Goal: Transaction & Acquisition: Download file/media

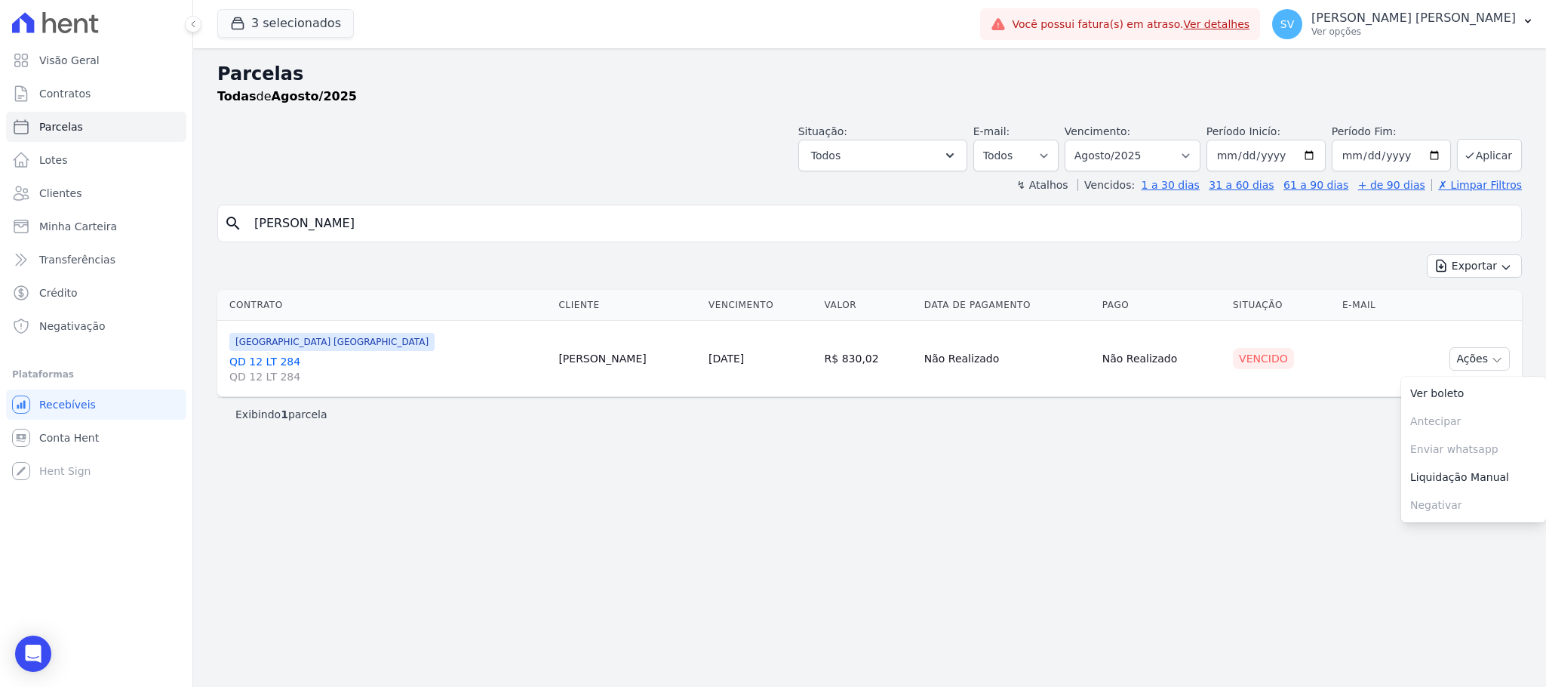
select select
click at [632, 238] on input "[PERSON_NAME]" at bounding box center [880, 223] width 1270 height 30
click at [1376, 19] on p "[PERSON_NAME] [PERSON_NAME]" at bounding box center [1413, 18] width 204 height 15
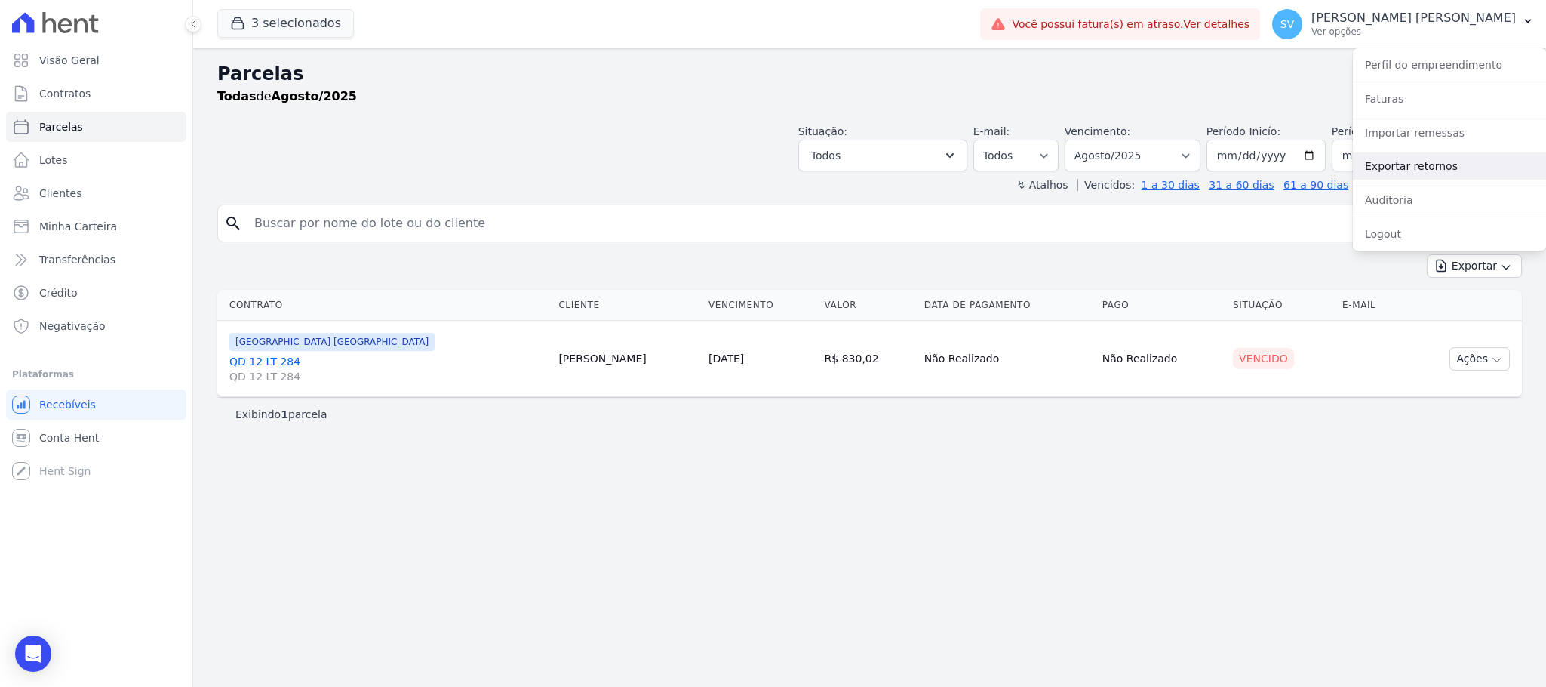
click at [1444, 156] on link "Exportar retornos" at bounding box center [1449, 165] width 193 height 27
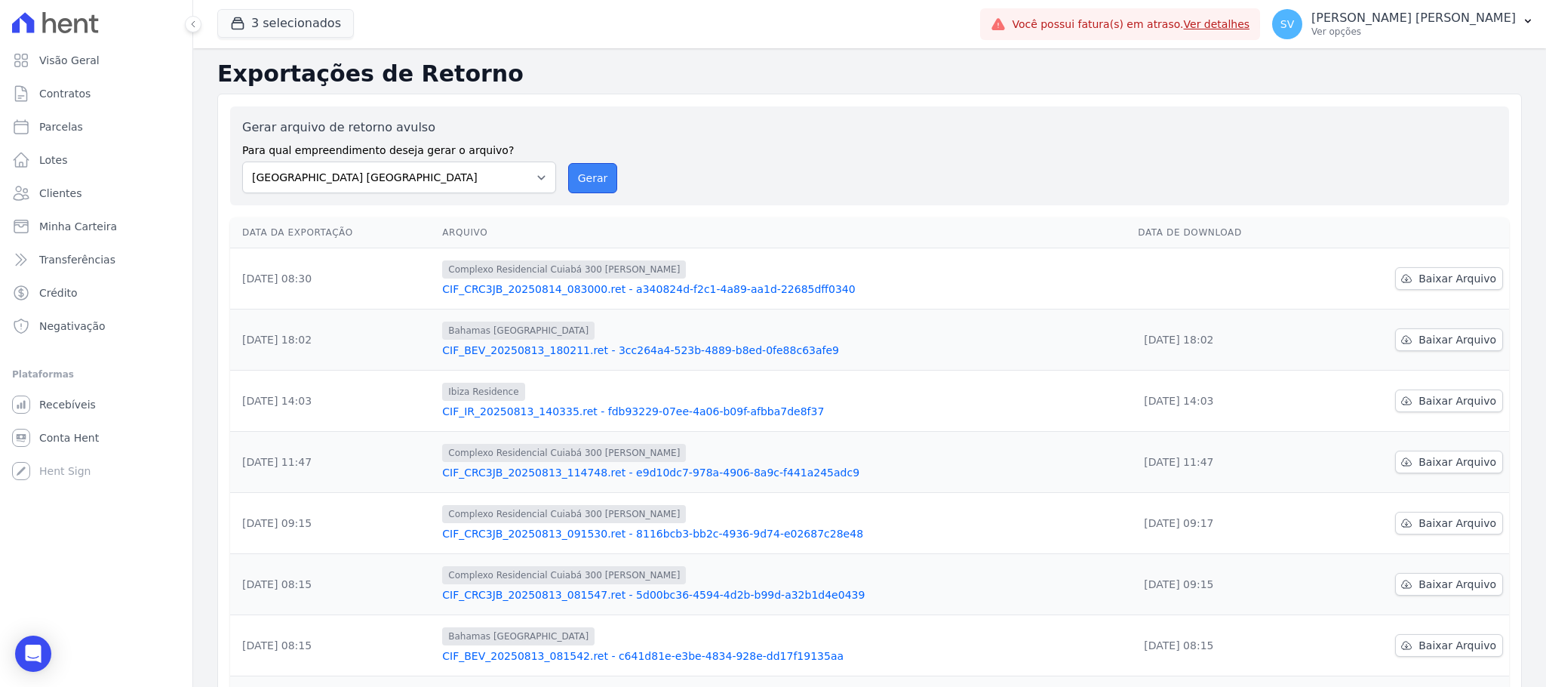
click at [582, 174] on button "Gerar" at bounding box center [593, 178] width 50 height 30
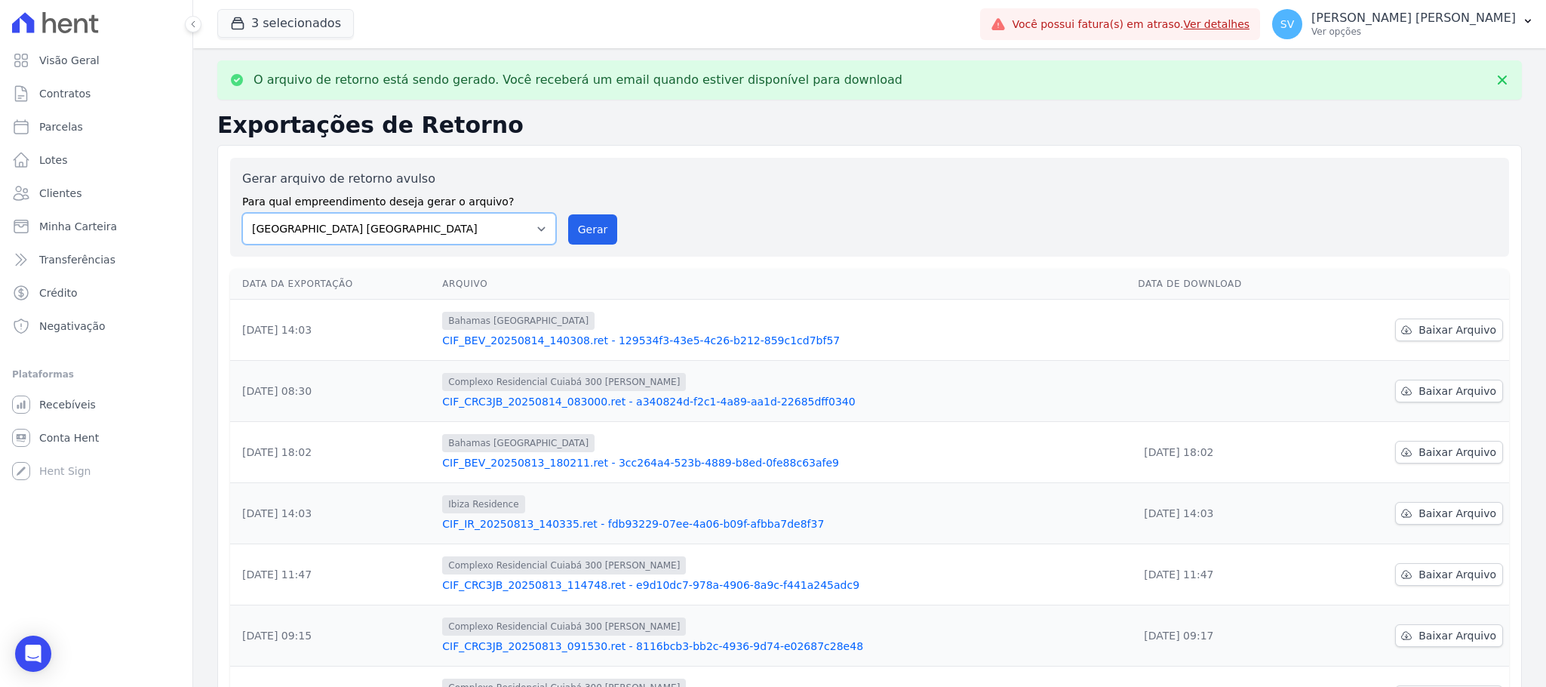
click at [542, 241] on select "[GEOGRAPHIC_DATA] COMPLEXO RESIDENCIAL [GEOGRAPHIC_DATA] 300 - [PERSON_NAME][GE…" at bounding box center [399, 229] width 314 height 32
select select "a999329b-d322-46c5-b2df-9163b092fb9b"
click at [242, 213] on select "[GEOGRAPHIC_DATA] COMPLEXO RESIDENCIAL [GEOGRAPHIC_DATA] 300 - [PERSON_NAME][GE…" at bounding box center [399, 229] width 314 height 32
click at [589, 240] on button "Gerar" at bounding box center [593, 229] width 50 height 30
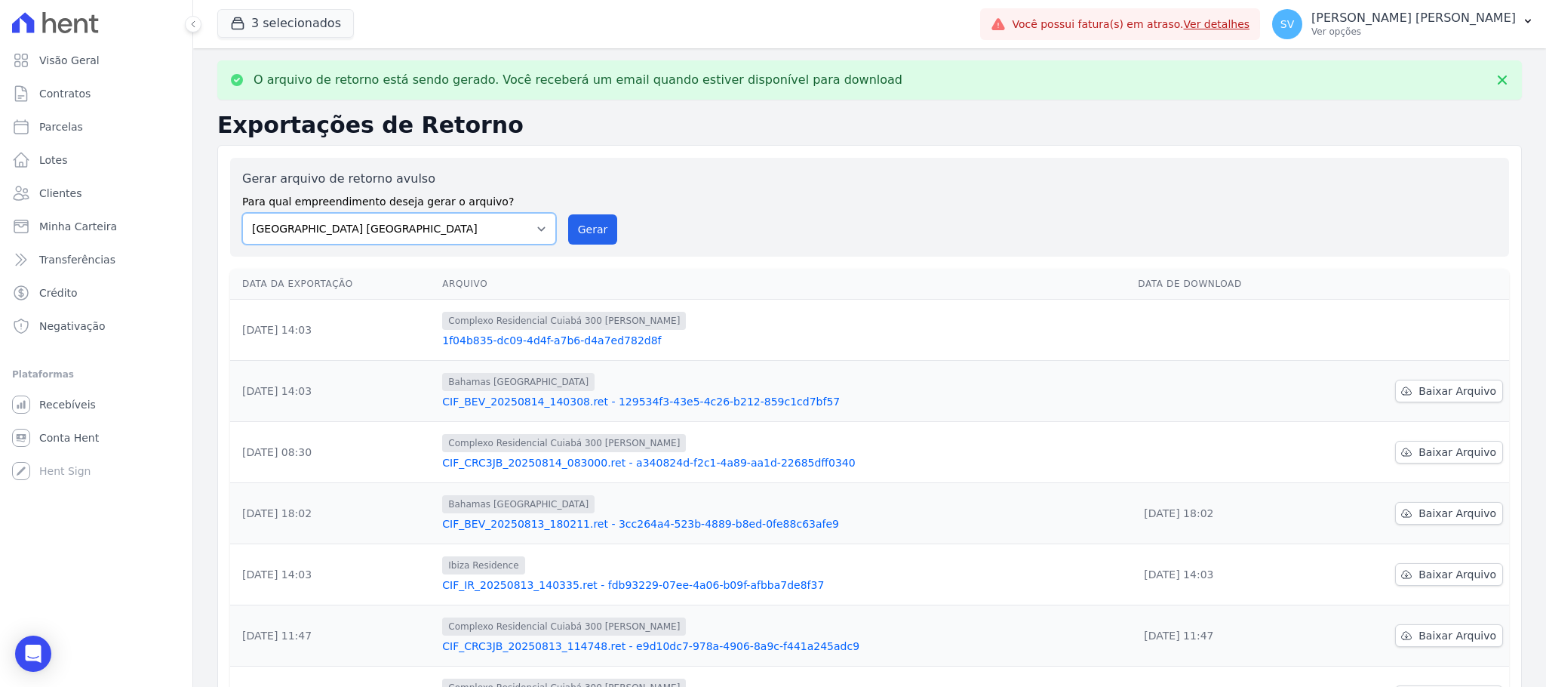
click at [528, 225] on select "[GEOGRAPHIC_DATA] COMPLEXO RESIDENCIAL [GEOGRAPHIC_DATA] 300 - [PERSON_NAME][GE…" at bounding box center [399, 229] width 314 height 32
select select "73a372cd-5640-41c8-aaea-11bd74619c10"
click at [242, 213] on select "[GEOGRAPHIC_DATA] COMPLEXO RESIDENCIAL [GEOGRAPHIC_DATA] 300 - [PERSON_NAME][GE…" at bounding box center [399, 229] width 314 height 32
click at [589, 238] on button "Gerar" at bounding box center [593, 229] width 50 height 30
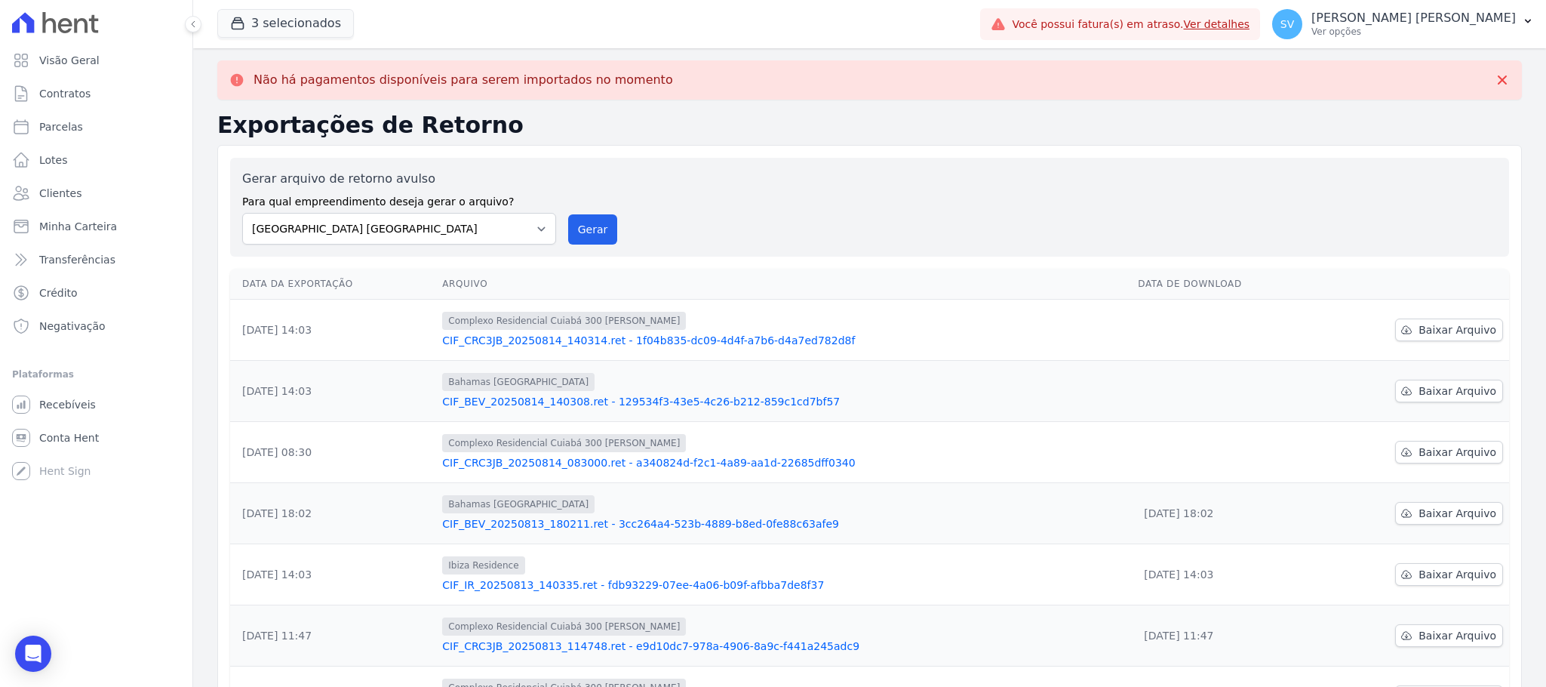
drag, startPoint x: 650, startPoint y: 84, endPoint x: 809, endPoint y: 251, distance: 230.6
click at [343, 109] on div "Não há pagamentos disponíveis para serem importados no momento Exportações de R…" at bounding box center [869, 518] width 1353 height 941
click at [1041, 301] on td "Complexo Residencial Cuiabá 300 [PERSON_NAME] CIF_CRC3JB_20250814_140314.ret - …" at bounding box center [784, 330] width 696 height 61
drag, startPoint x: 1173, startPoint y: 315, endPoint x: 1168, endPoint y: 340, distance: 26.2
click at [1170, 333] on td at bounding box center [1225, 330] width 186 height 61
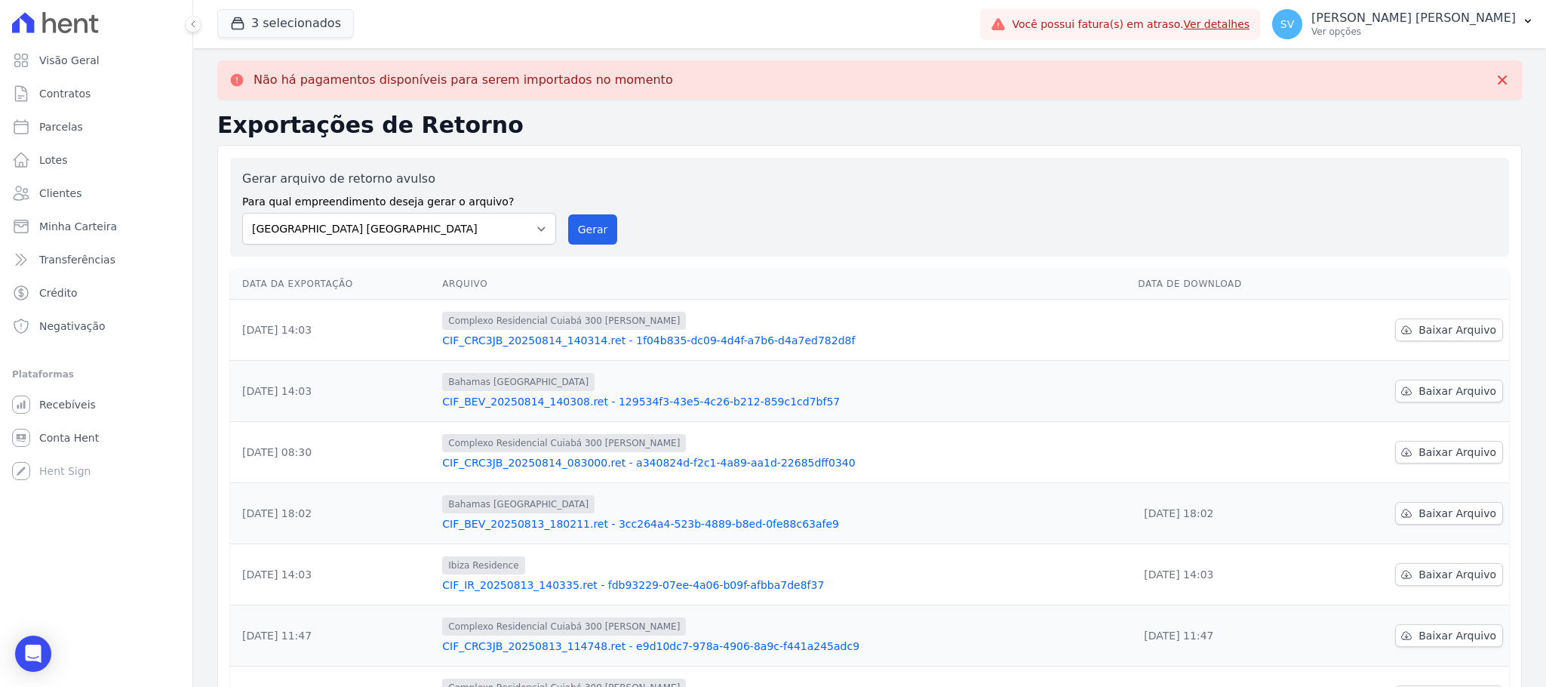
click at [1166, 380] on tbody "[DATE] 14:03 Complexo Residencial Cuiabá 300 [PERSON_NAME] CIF_CRC3JB_20250814_…" at bounding box center [869, 605] width 1279 height 611
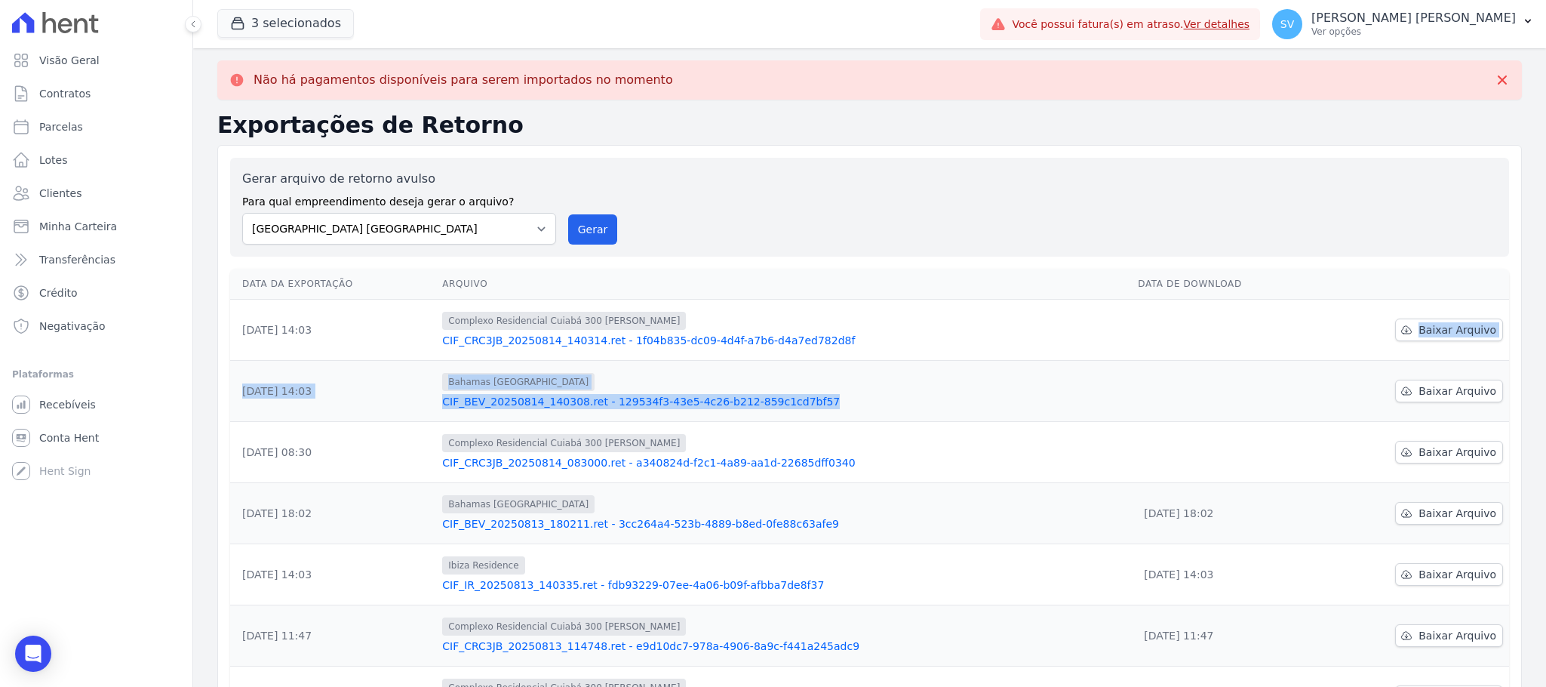
drag, startPoint x: 1161, startPoint y: 408, endPoint x: 1155, endPoint y: 438, distance: 30.0
click at [1160, 410] on td at bounding box center [1225, 391] width 186 height 61
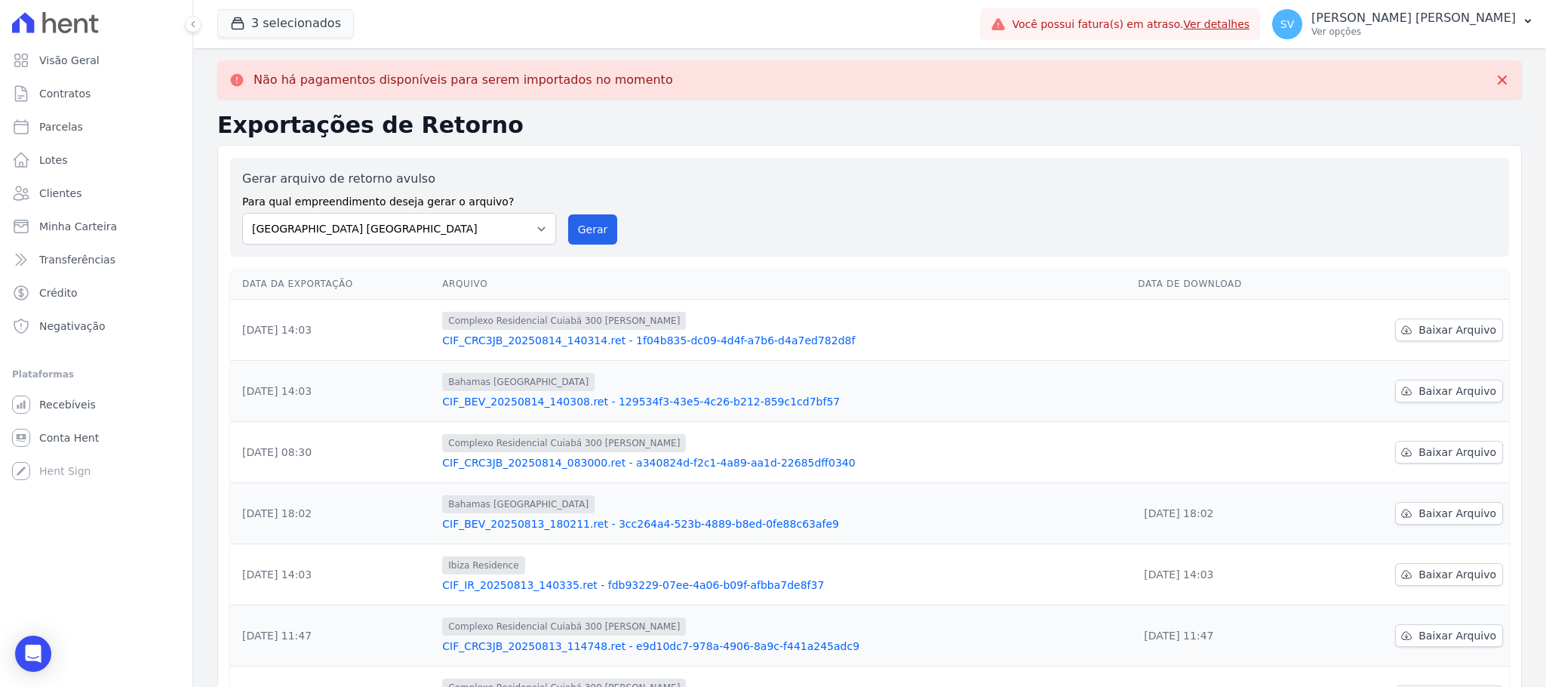
drag, startPoint x: 1166, startPoint y: 460, endPoint x: 1166, endPoint y: 469, distance: 9.1
click at [1166, 467] on td at bounding box center [1225, 452] width 186 height 61
click at [430, 222] on select "[GEOGRAPHIC_DATA] COMPLEXO RESIDENCIAL [GEOGRAPHIC_DATA] 300 - [PERSON_NAME][GE…" at bounding box center [399, 229] width 314 height 32
select select "73a372cd-5640-41c8-aaea-11bd74619c10"
click at [242, 213] on select "[GEOGRAPHIC_DATA] COMPLEXO RESIDENCIAL [GEOGRAPHIC_DATA] 300 - [PERSON_NAME][GE…" at bounding box center [399, 229] width 314 height 32
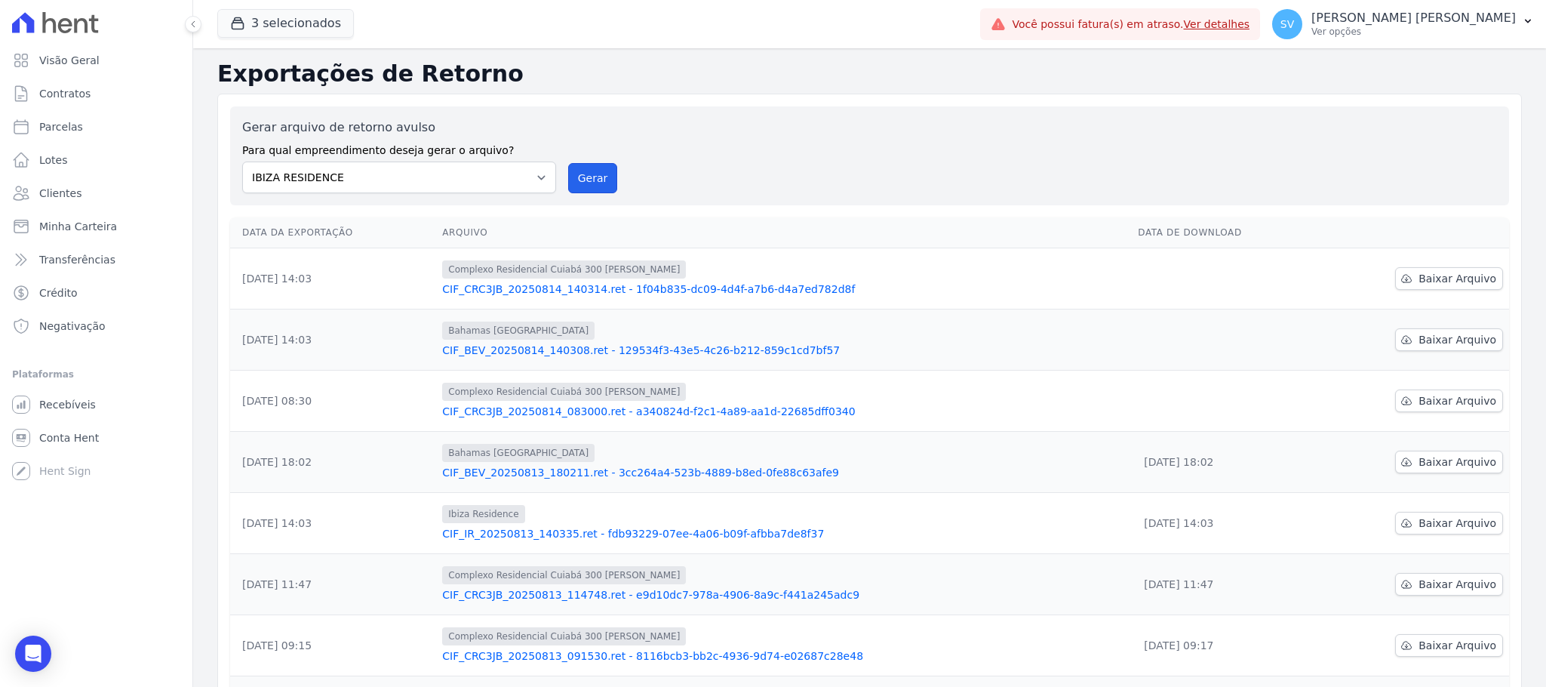
click at [589, 193] on button "Gerar" at bounding box center [593, 178] width 50 height 30
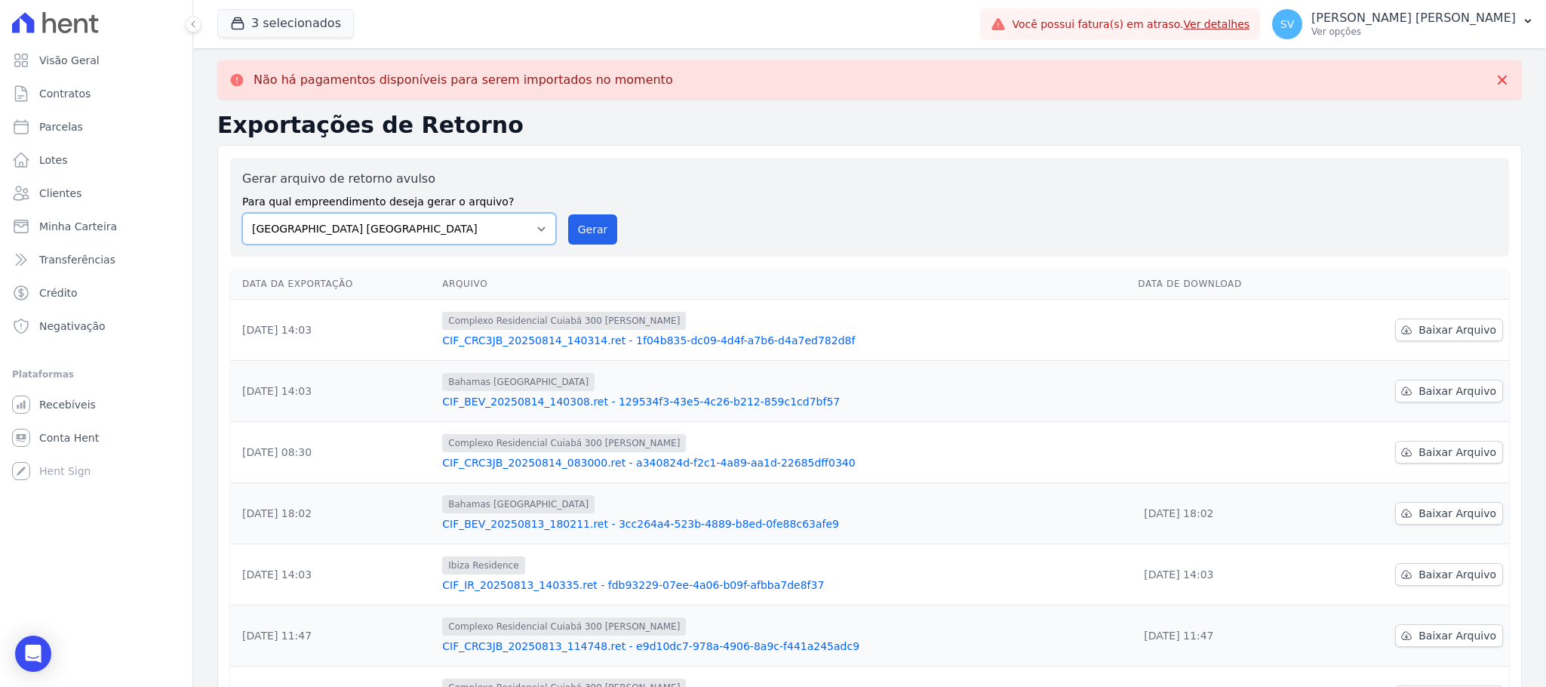
click at [482, 216] on select "[GEOGRAPHIC_DATA] COMPLEXO RESIDENCIAL [GEOGRAPHIC_DATA] 300 - [PERSON_NAME][GE…" at bounding box center [399, 229] width 314 height 32
click at [745, 159] on div "Gerar arquivo de retorno avulso Para qual empreendimento deseja gerar o arquivo…" at bounding box center [869, 207] width 1279 height 99
click at [530, 226] on select "[GEOGRAPHIC_DATA] COMPLEXO RESIDENCIAL [GEOGRAPHIC_DATA] 300 - [PERSON_NAME][GE…" at bounding box center [399, 229] width 314 height 32
select select "a999329b-d322-46c5-b2df-9163b092fb9b"
click at [242, 213] on select "[GEOGRAPHIC_DATA] COMPLEXO RESIDENCIAL [GEOGRAPHIC_DATA] 300 - [PERSON_NAME][GE…" at bounding box center [399, 229] width 314 height 32
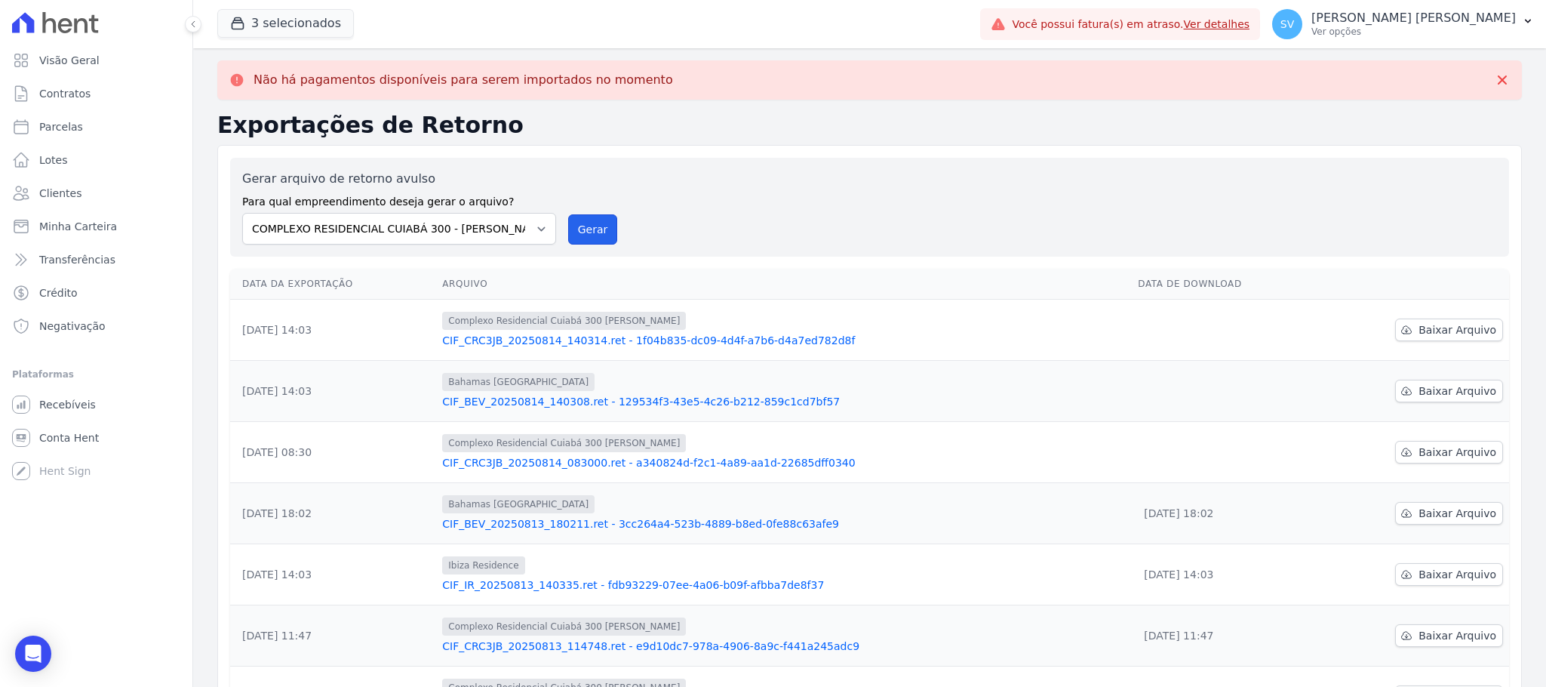
click at [584, 218] on button "Gerar" at bounding box center [593, 229] width 50 height 30
drag, startPoint x: 639, startPoint y: 70, endPoint x: 594, endPoint y: 156, distance: 97.2
click at [303, 75] on div "Não há pagamentos disponíveis para serem importados no momento" at bounding box center [869, 79] width 1280 height 15
click at [600, 161] on div "Gerar arquivo de retorno avulso Para qual empreendimento deseja gerar o arquivo…" at bounding box center [869, 207] width 1279 height 99
click at [537, 238] on select "[GEOGRAPHIC_DATA] COMPLEXO RESIDENCIAL [GEOGRAPHIC_DATA] 300 - [PERSON_NAME][GE…" at bounding box center [399, 229] width 314 height 32
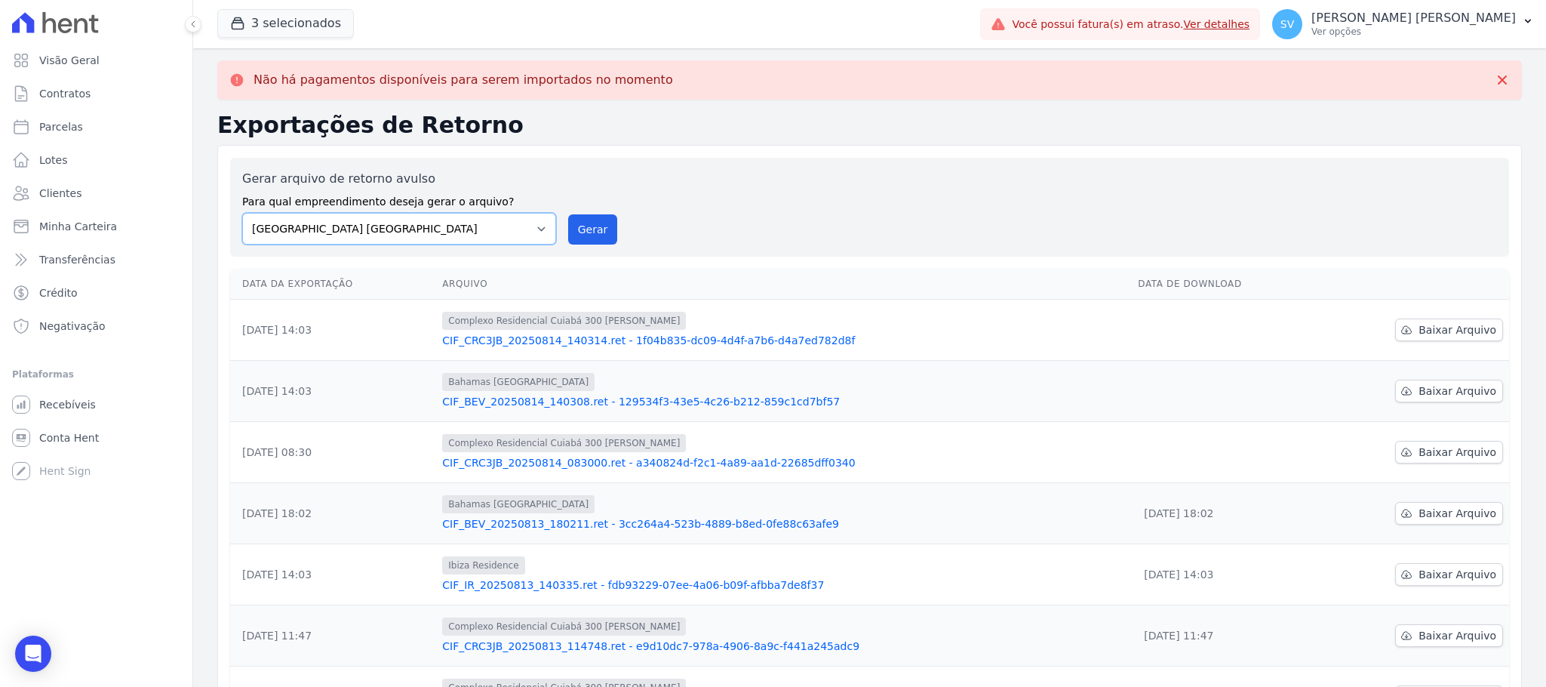
select select "a999329b-d322-46c5-b2df-9163b092fb9b"
click at [242, 213] on select "[GEOGRAPHIC_DATA] COMPLEXO RESIDENCIAL [GEOGRAPHIC_DATA] 300 - [PERSON_NAME][GE…" at bounding box center [399, 229] width 314 height 32
click at [578, 236] on button "Gerar" at bounding box center [593, 229] width 50 height 30
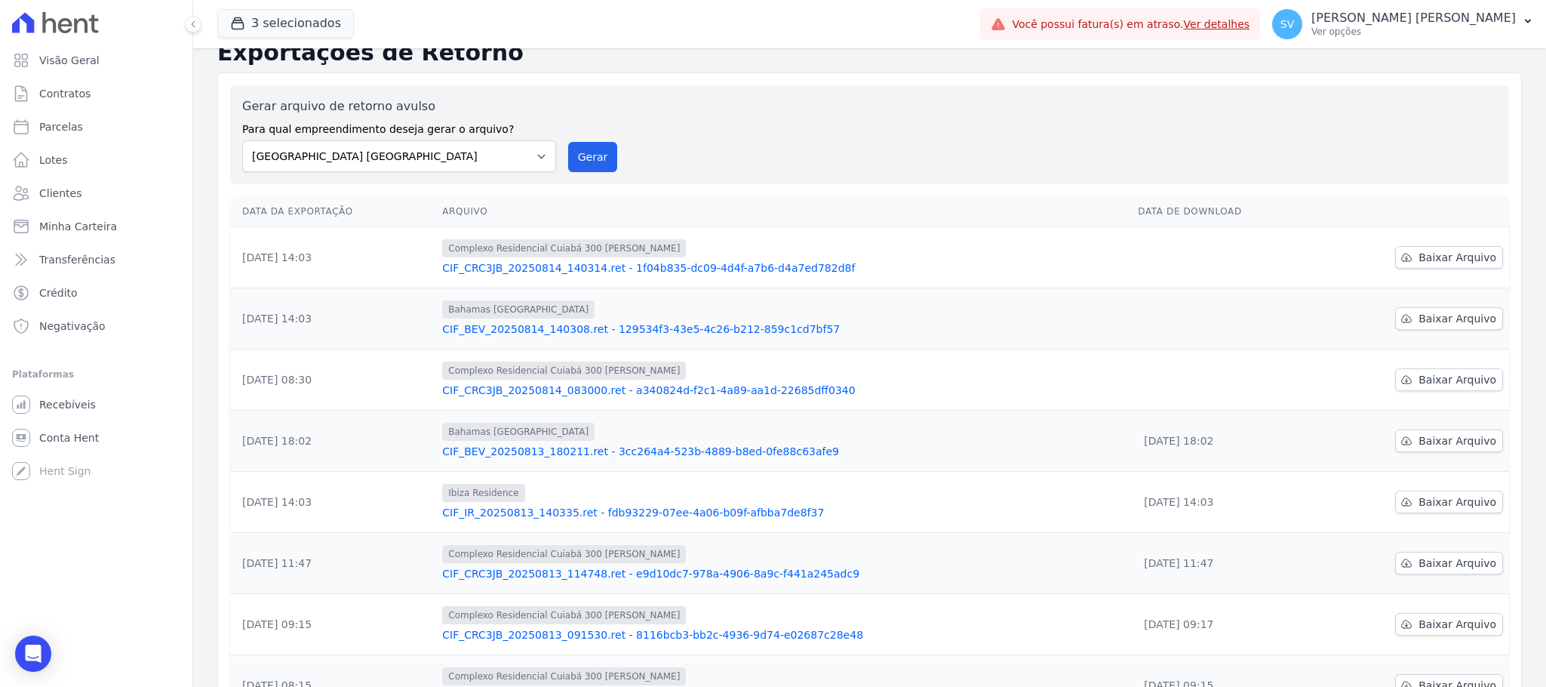
scroll to position [113, 0]
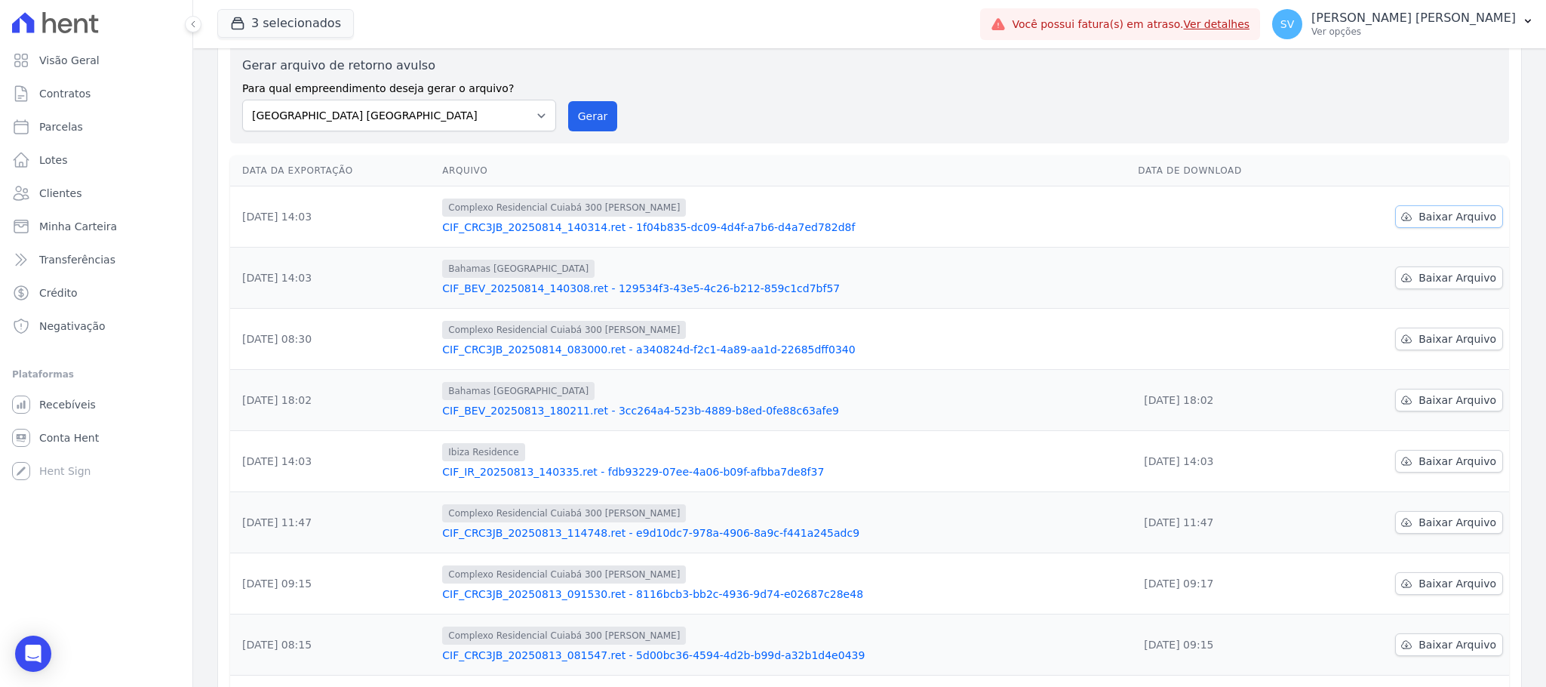
drag, startPoint x: 1447, startPoint y: 218, endPoint x: 1449, endPoint y: 241, distance: 22.7
click at [1447, 220] on span "Baixar Arquivo" at bounding box center [1457, 216] width 78 height 15
click at [1453, 276] on span "Baixar Arquivo" at bounding box center [1457, 277] width 78 height 15
click at [1429, 84] on div "Gerar arquivo de retorno avulso Para qual empreendimento deseja gerar o arquivo…" at bounding box center [869, 94] width 1255 height 75
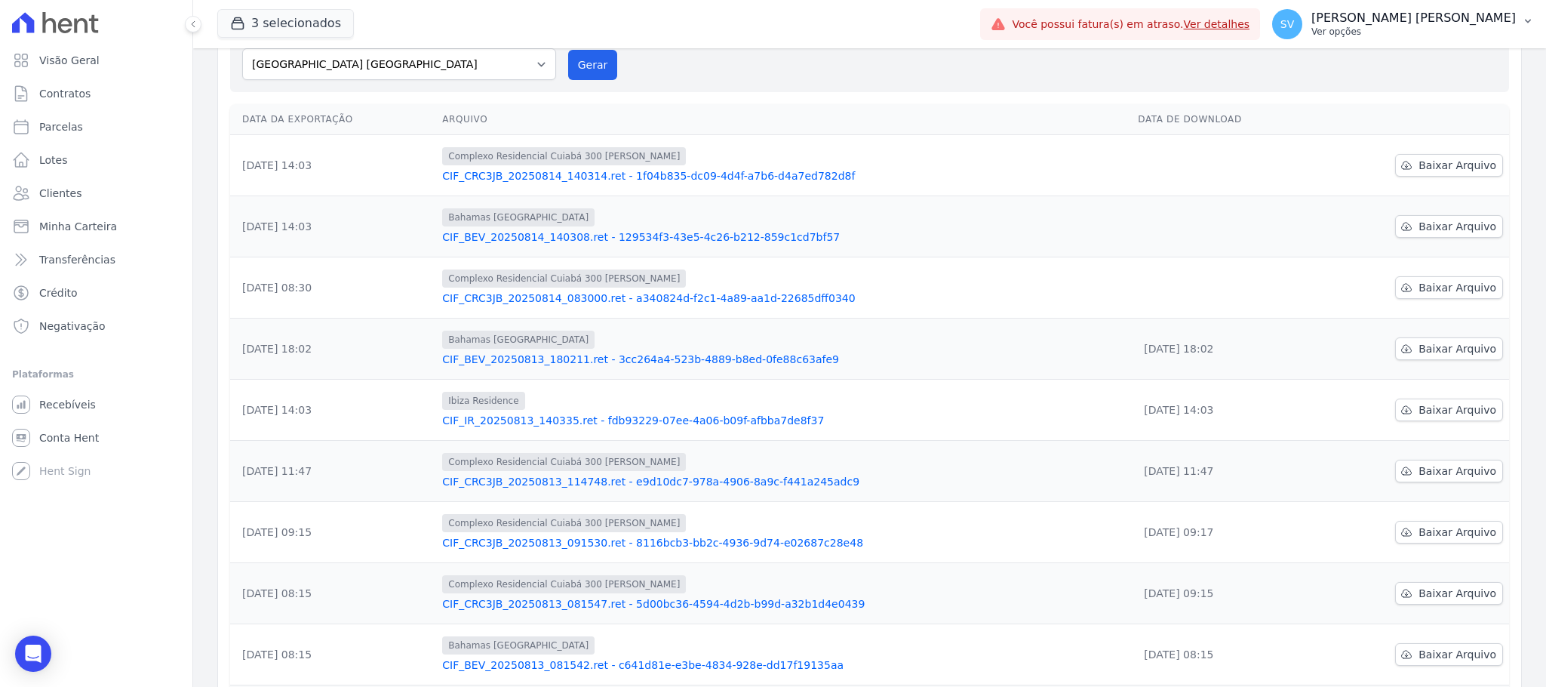
scroll to position [61, 0]
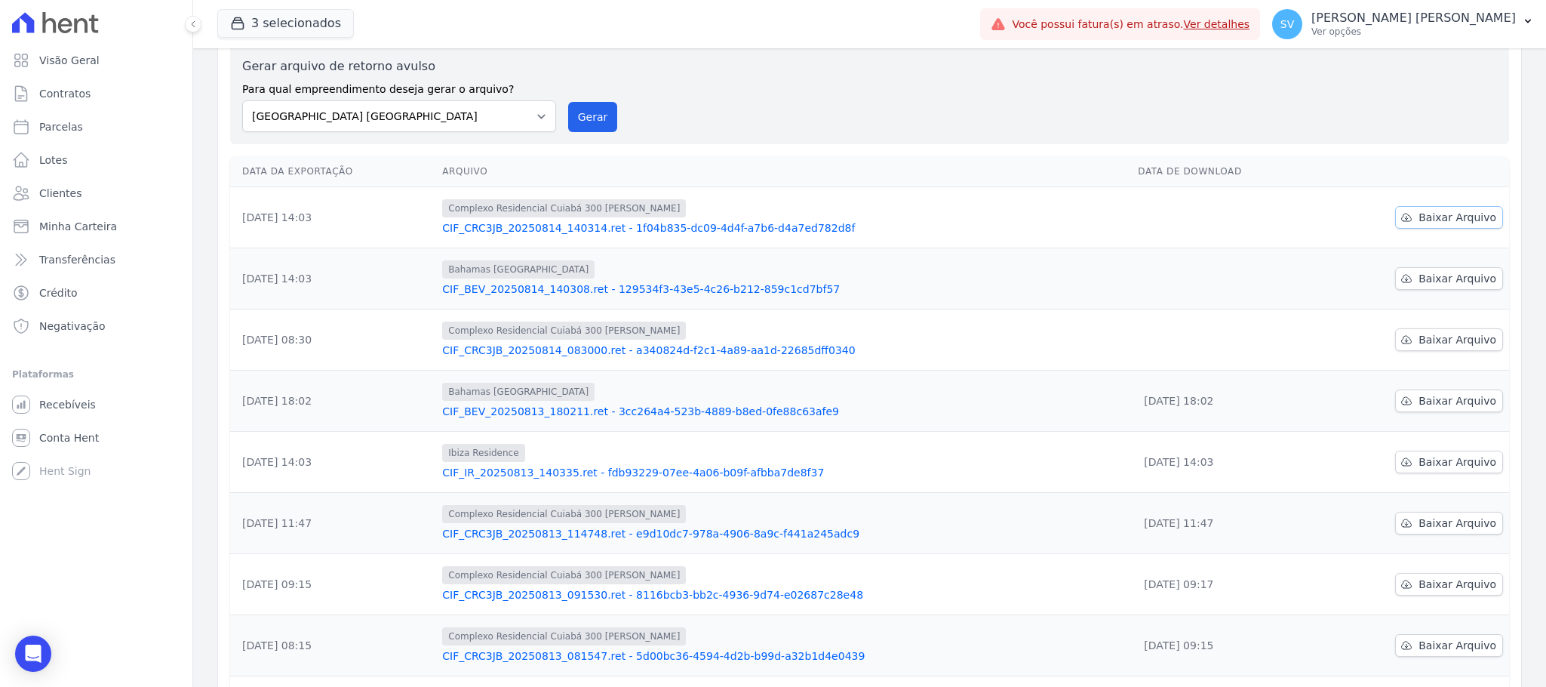
click at [1479, 211] on link "Baixar Arquivo" at bounding box center [1449, 217] width 108 height 23
click at [1451, 275] on span "Baixar Arquivo" at bounding box center [1457, 278] width 78 height 15
click at [1418, 340] on span "Baixar Arquivo" at bounding box center [1457, 339] width 78 height 15
click at [1354, 19] on p "[PERSON_NAME] [PERSON_NAME]" at bounding box center [1413, 18] width 204 height 15
click at [1426, 105] on link "Faturas" at bounding box center [1449, 98] width 193 height 27
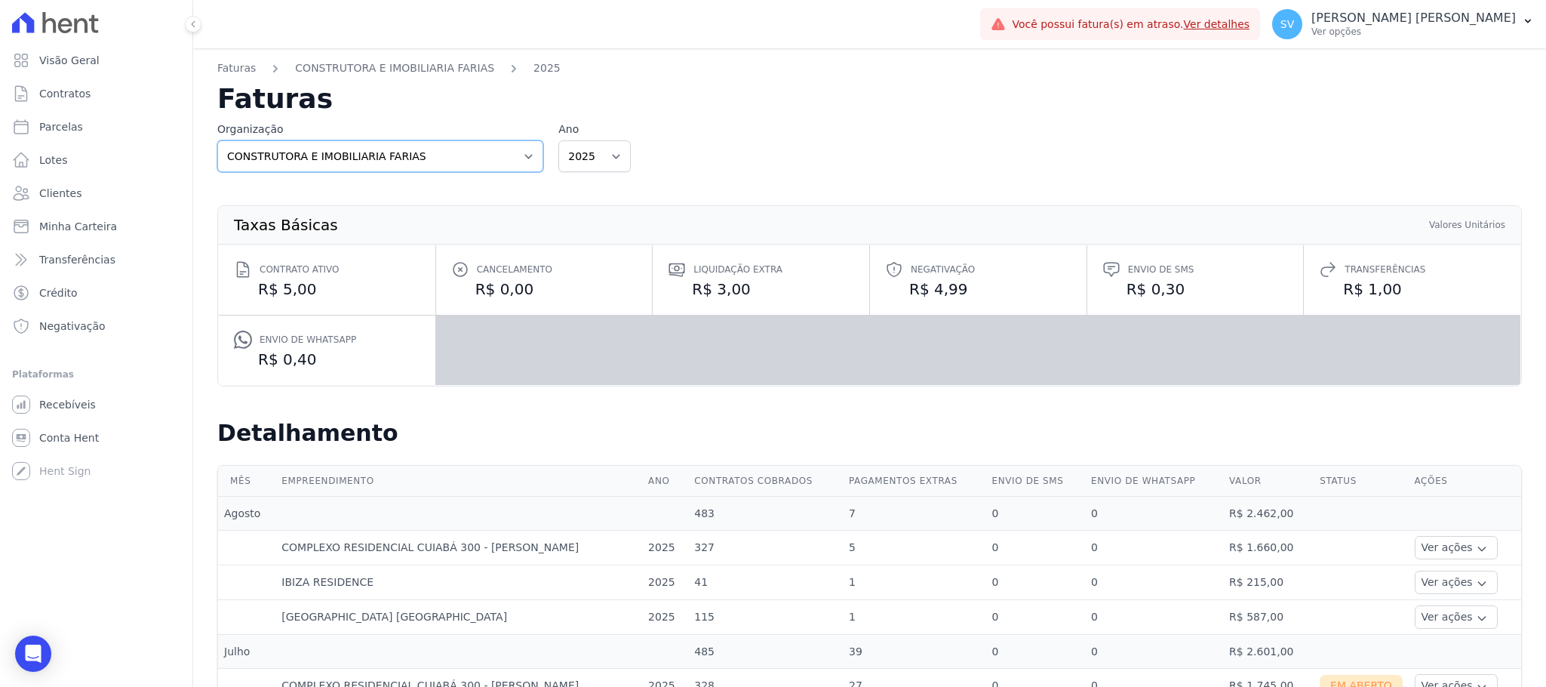
click at [518, 154] on select "CONSTRUTORA E IMOBILIARIA FARIAS" at bounding box center [380, 156] width 326 height 32
click at [217, 140] on select "CONSTRUTORA E IMOBILIARIA FARIAS" at bounding box center [380, 156] width 326 height 32
click at [655, 161] on div "Organização CONSTRUTORA E IMOBILIARIA [PERSON_NAME] Ano 2025" at bounding box center [869, 146] width 1305 height 51
click at [123, 115] on link "Parcelas" at bounding box center [96, 127] width 180 height 30
select select
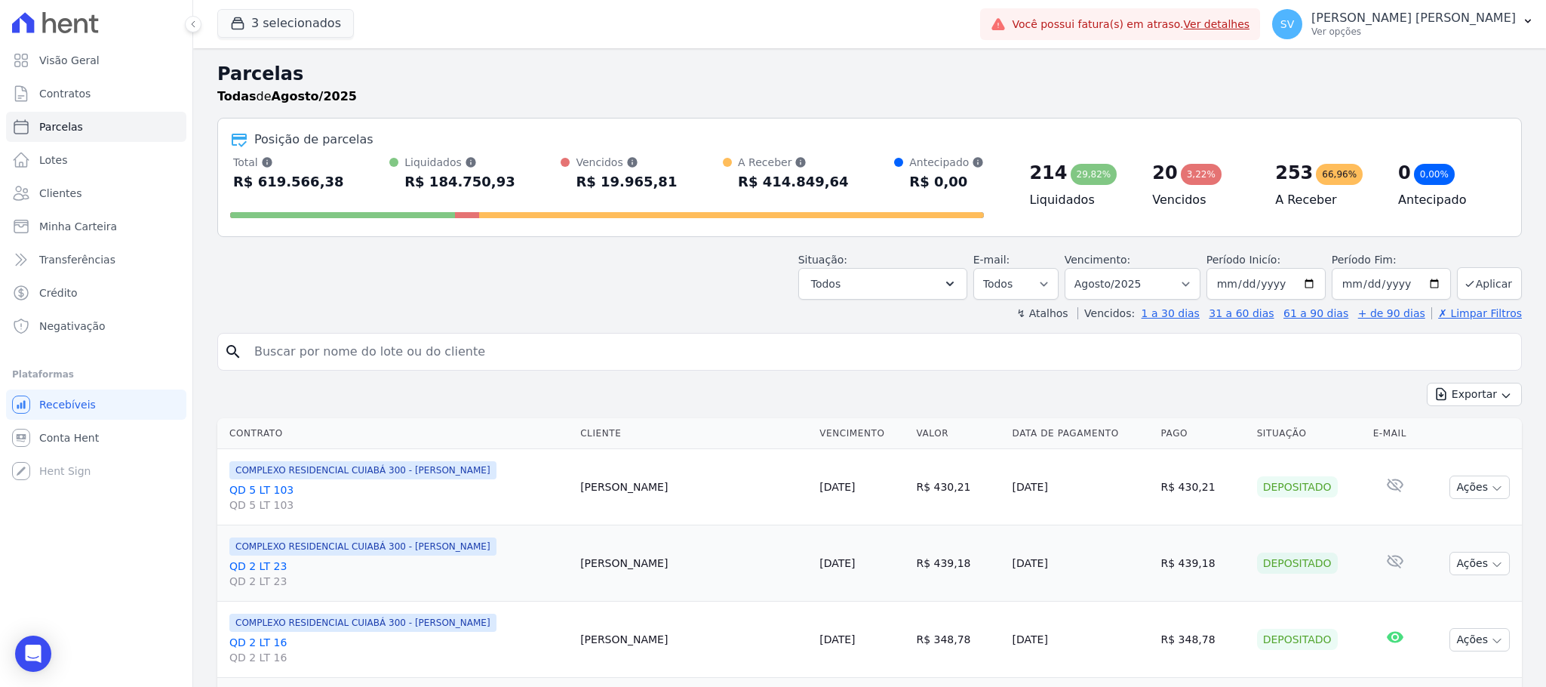
click at [569, 347] on input "search" at bounding box center [880, 352] width 1270 height 30
paste input "[PERSON_NAME]"
type input "[PERSON_NAME]"
select select
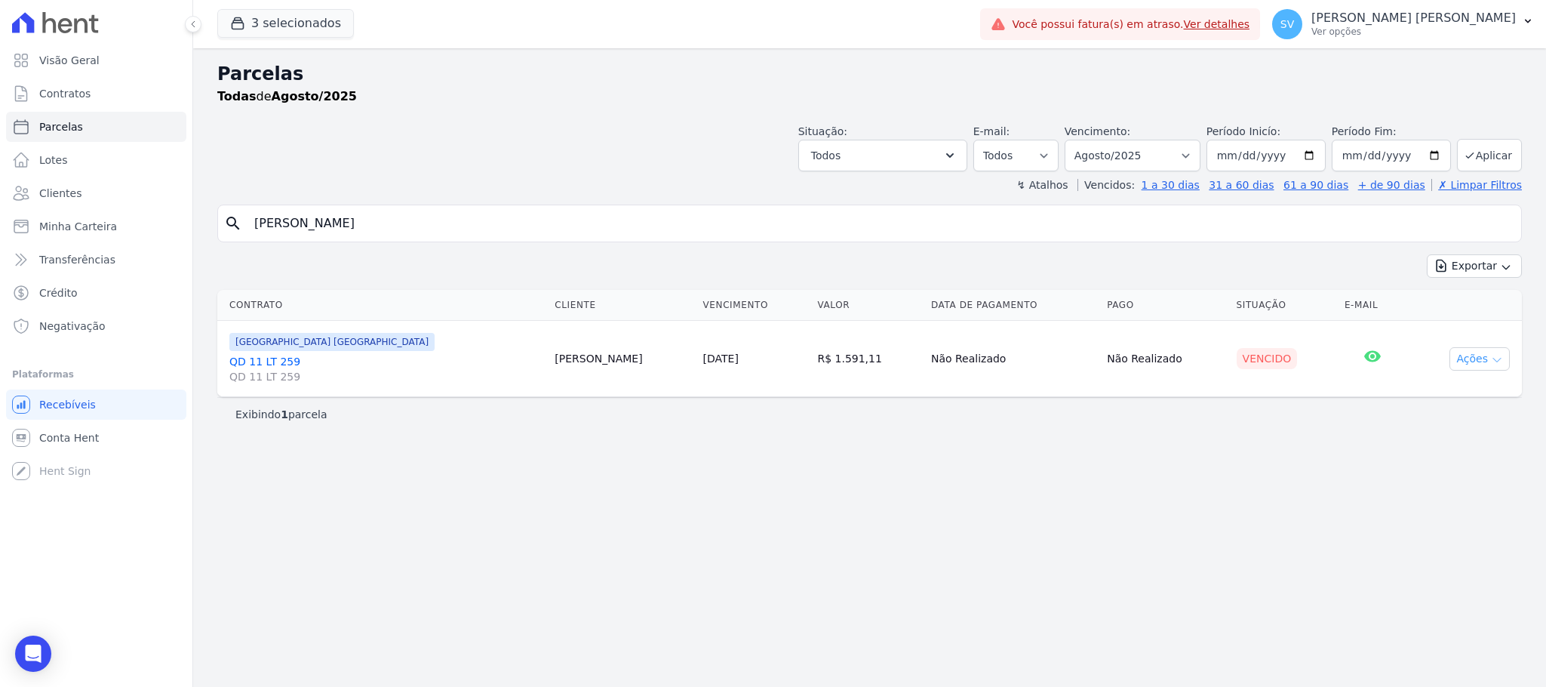
click at [1469, 356] on button "Ações" at bounding box center [1479, 358] width 60 height 23
click at [1426, 399] on link "Ver boleto" at bounding box center [1473, 394] width 145 height 28
